Goal: Task Accomplishment & Management: Manage account settings

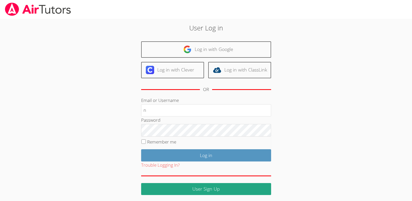
type input "[EMAIL_ADDRESS][DOMAIN_NAME]"
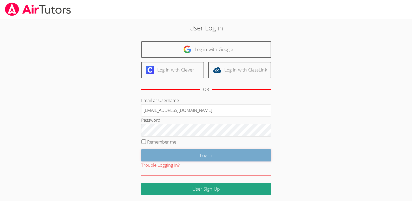
click at [207, 158] on input "Log in" at bounding box center [206, 155] width 130 height 12
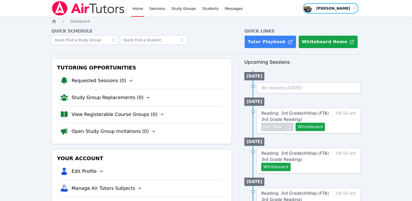
click at [354, 8] on span "button" at bounding box center [331, 8] width 57 height 11
click at [317, 29] on button "Logout" at bounding box center [333, 29] width 50 height 9
